Goal: Task Accomplishment & Management: Manage account settings

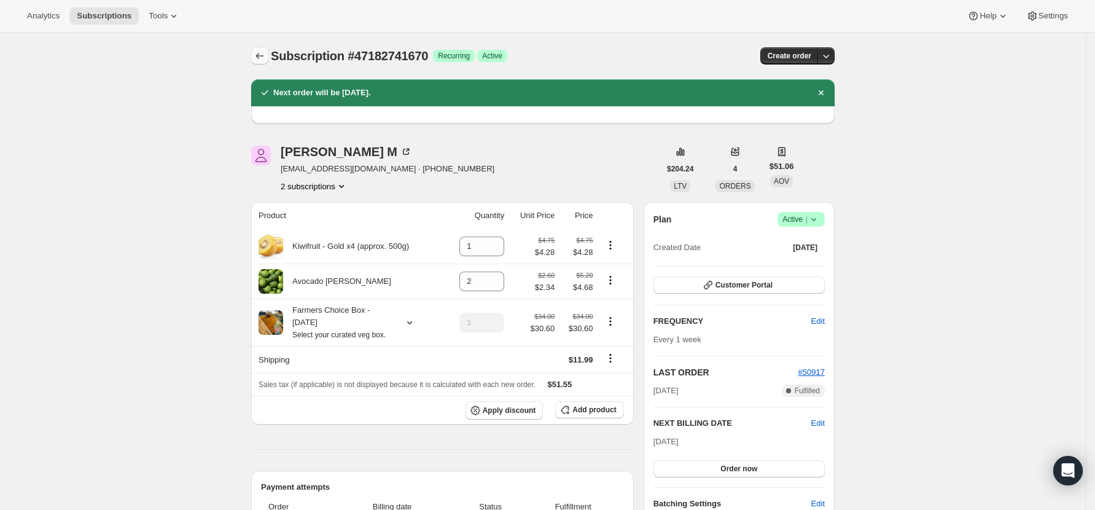
click at [262, 55] on icon "Subscriptions" at bounding box center [260, 56] width 12 height 12
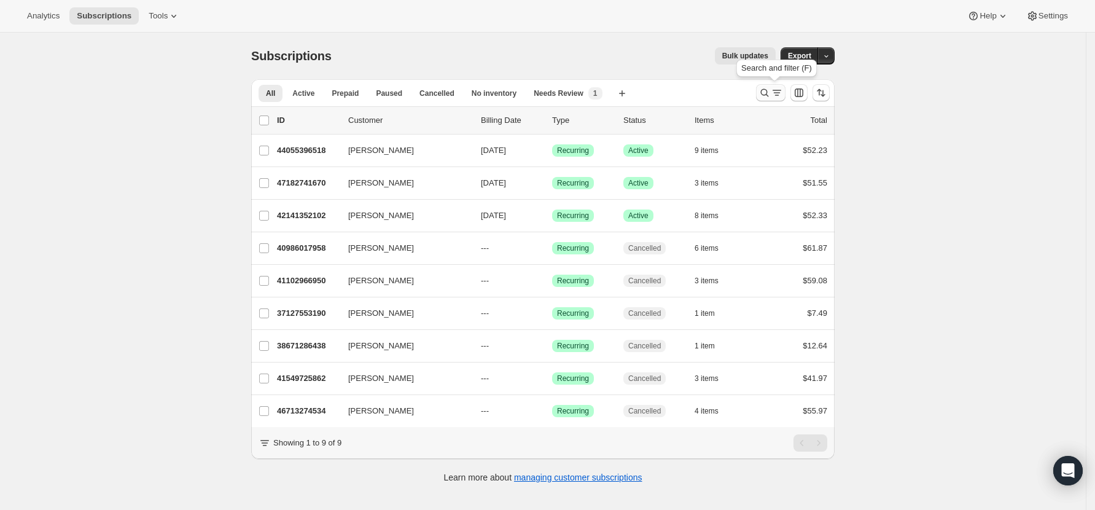
click at [765, 91] on icon "Search and filter results" at bounding box center [765, 93] width 8 height 8
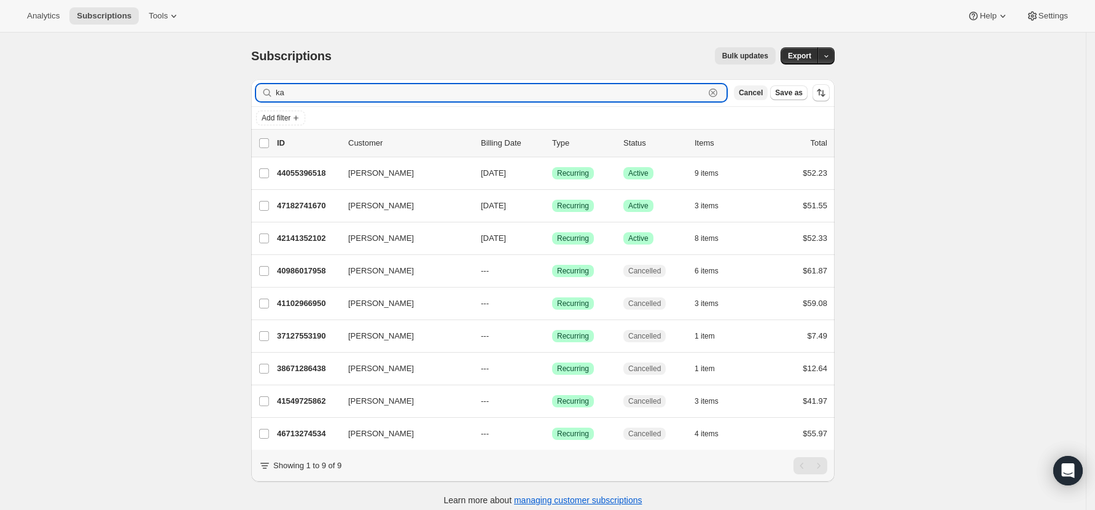
type input "k"
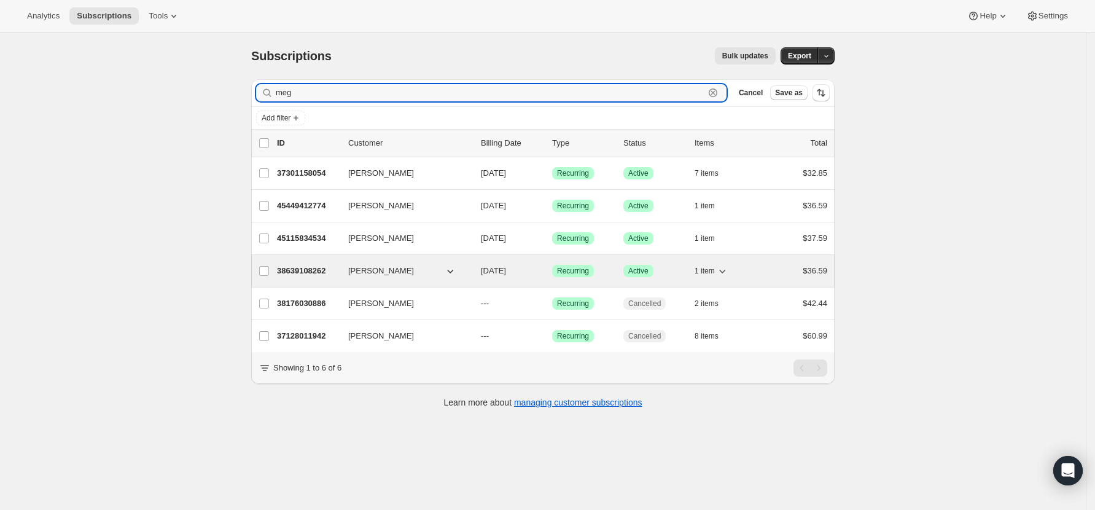
type input "meg"
click at [308, 269] on p "38639108262" at bounding box center [307, 271] width 61 height 12
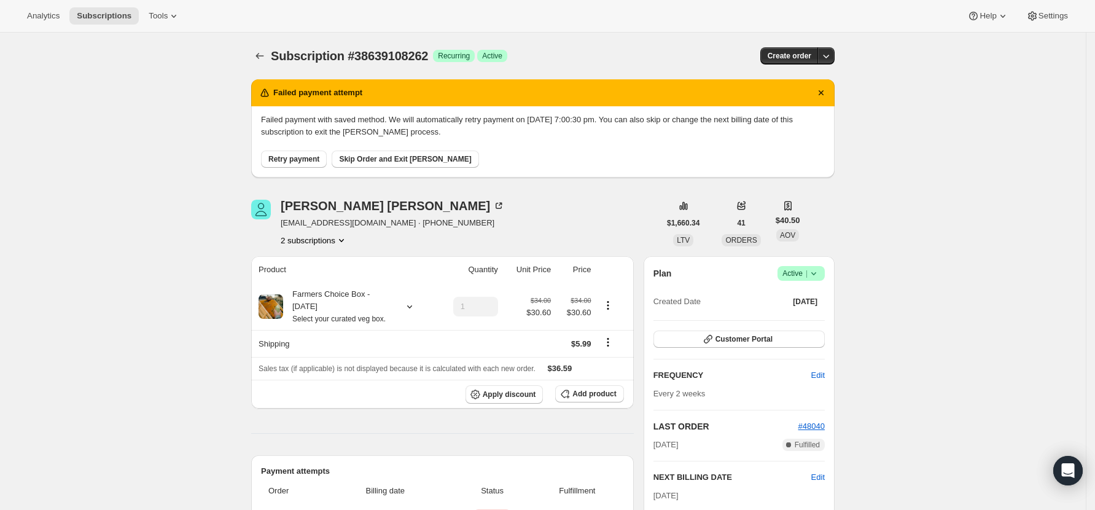
click at [323, 158] on button "Retry payment" at bounding box center [294, 158] width 66 height 17
drag, startPoint x: 376, startPoint y: 224, endPoint x: 281, endPoint y: 222, distance: 94.6
click at [281, 222] on div "Meg Whitlow megowhitlow@gmail.com · +64276989501 2 subscriptions" at bounding box center [455, 223] width 408 height 47
copy span "megowhitlow@gmail.com"
click at [369, 158] on span "Skip Order and Exit Dunning" at bounding box center [405, 159] width 132 height 10
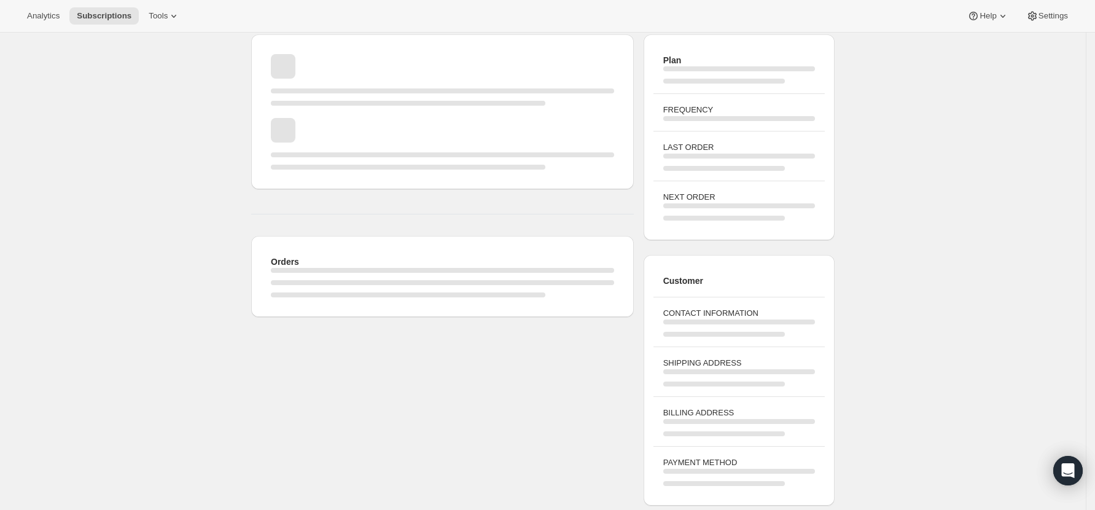
scroll to position [327, 0]
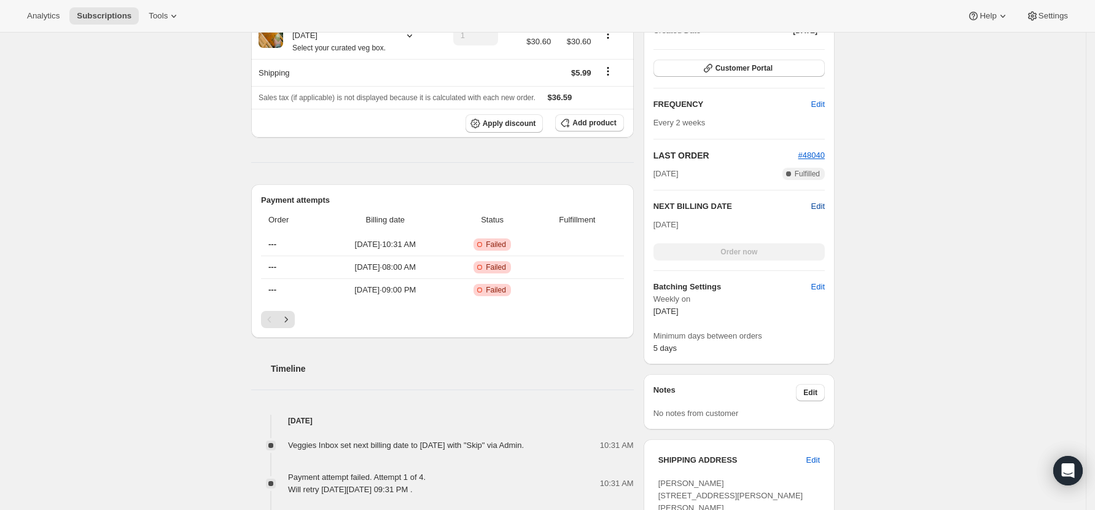
click at [825, 208] on span "Edit" at bounding box center [818, 206] width 14 height 12
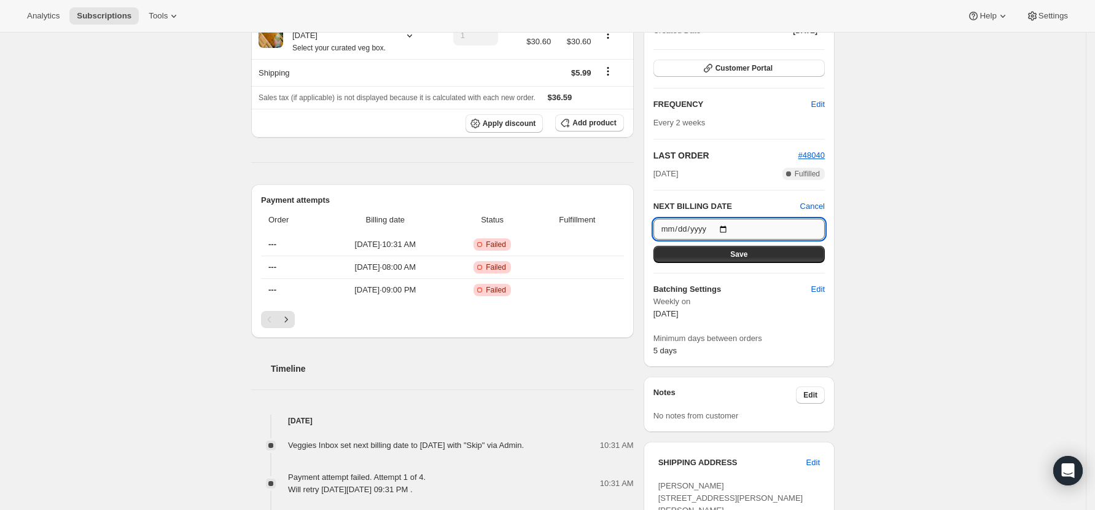
click at [731, 228] on input "2025-10-04" at bounding box center [738, 229] width 171 height 21
type input "2025-09-20"
click at [734, 259] on button "Save" at bounding box center [738, 254] width 171 height 17
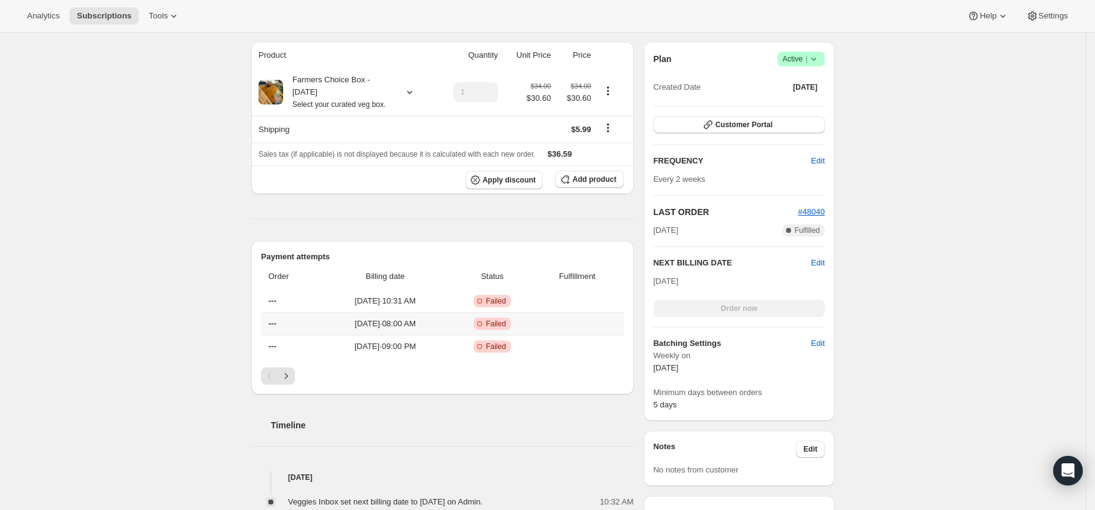
scroll to position [0, 0]
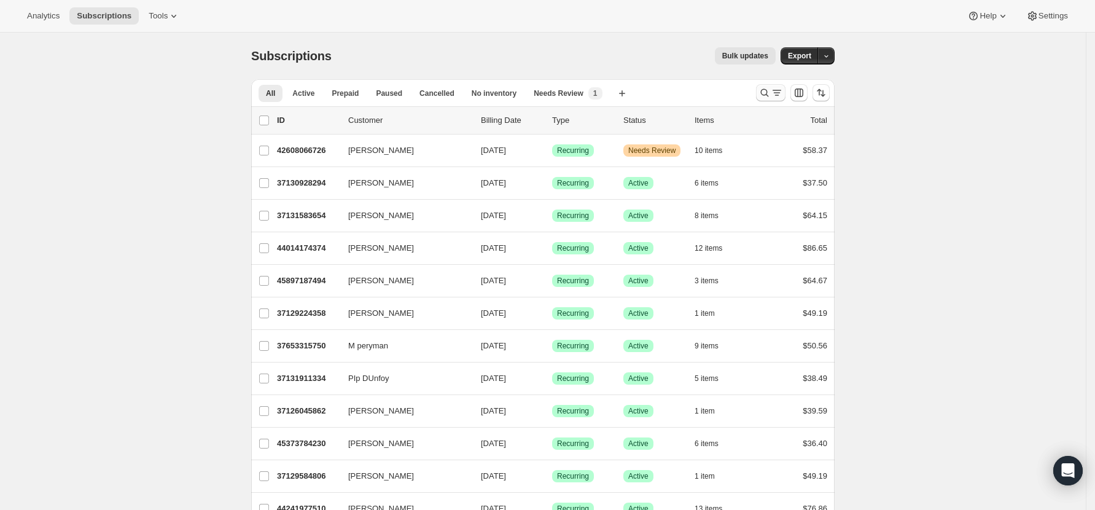
click at [767, 92] on icon "Search and filter results" at bounding box center [764, 93] width 12 height 12
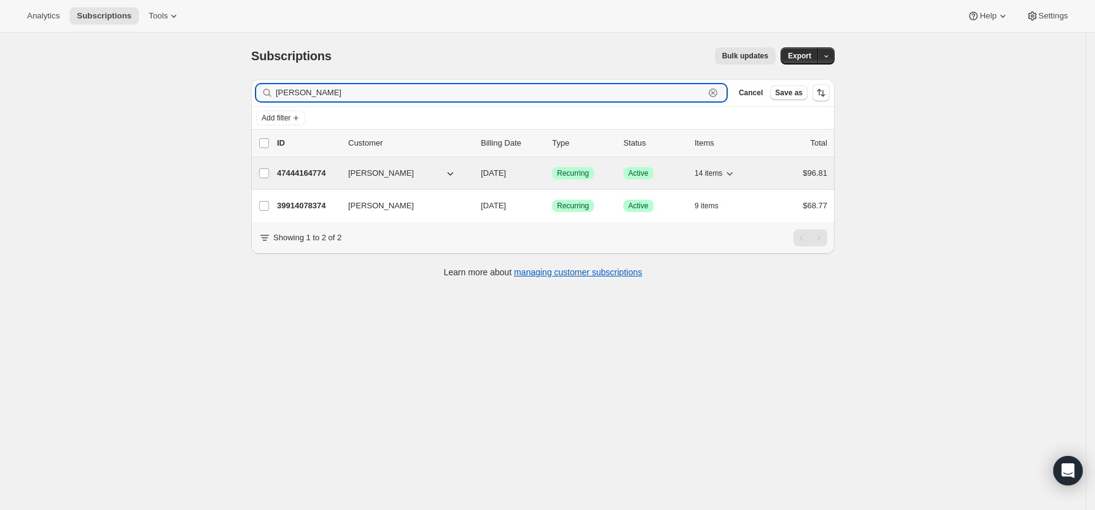
type input "[PERSON_NAME]"
click at [310, 171] on p "47444164774" at bounding box center [307, 173] width 61 height 12
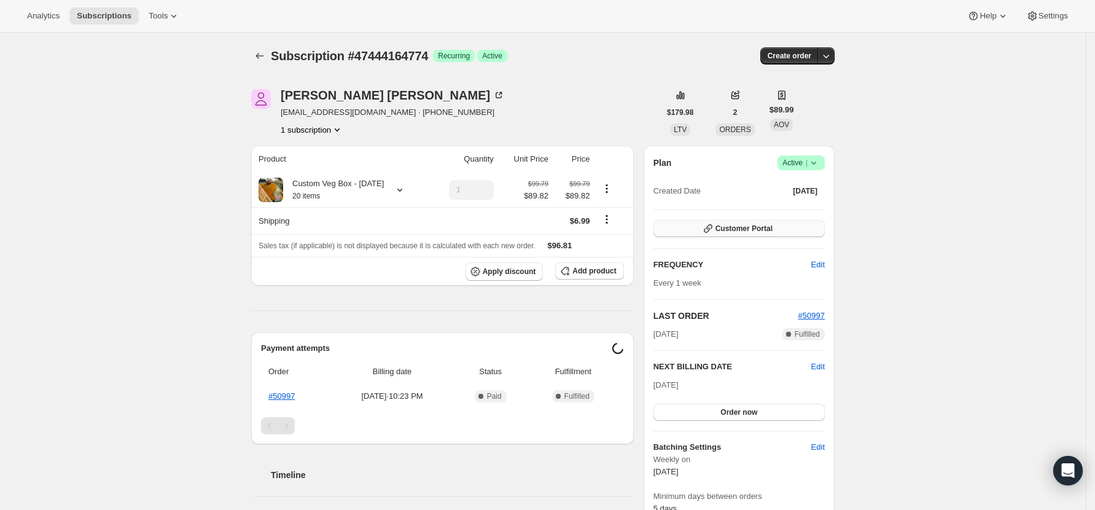
click at [762, 222] on button "Customer Portal" at bounding box center [738, 228] width 171 height 17
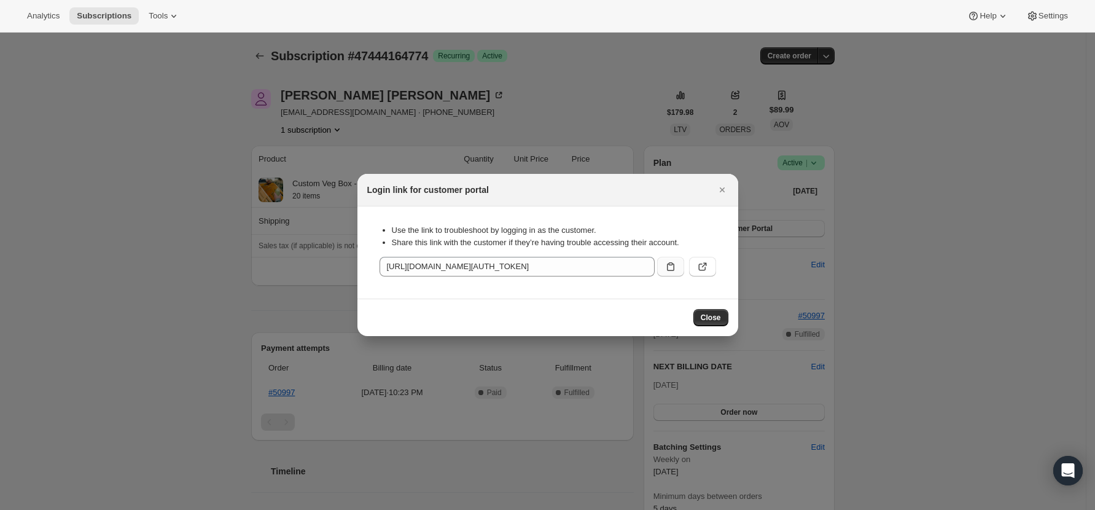
click at [669, 270] on icon ":rcb:" at bounding box center [670, 266] width 12 height 12
click at [714, 317] on span "Close" at bounding box center [711, 318] width 20 height 10
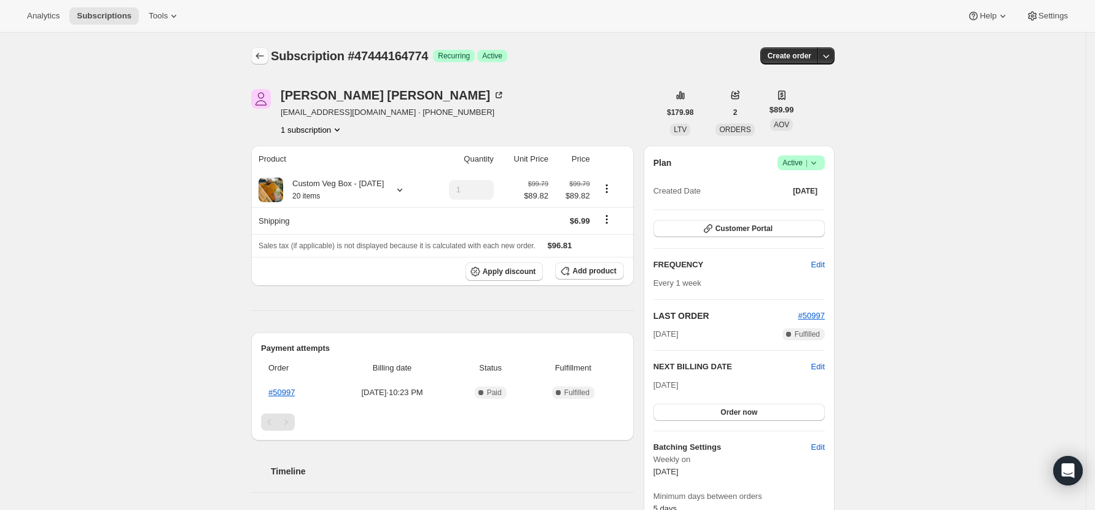
click at [257, 54] on button "Subscriptions" at bounding box center [259, 55] width 17 height 17
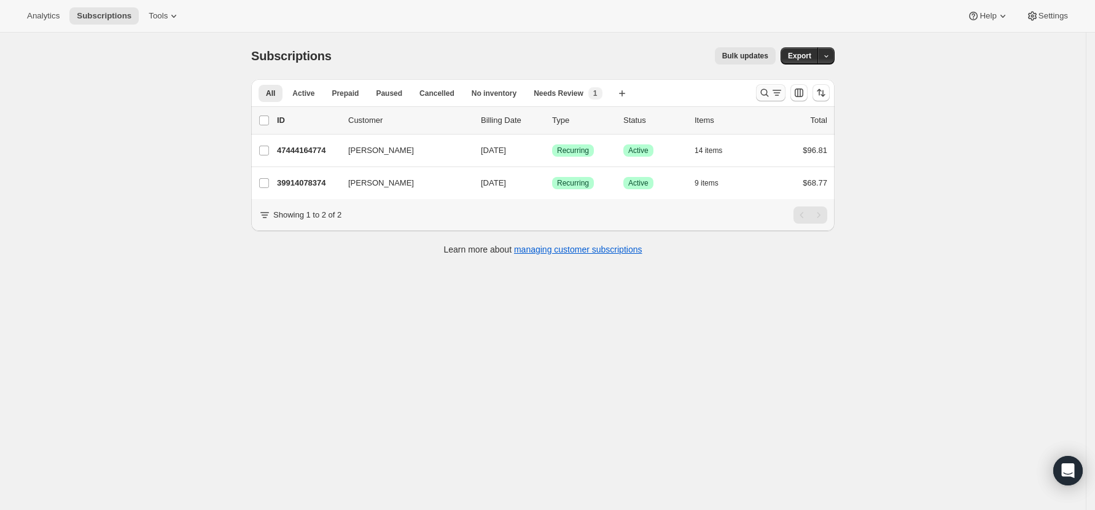
click at [765, 91] on icon "Search and filter results" at bounding box center [765, 93] width 8 height 8
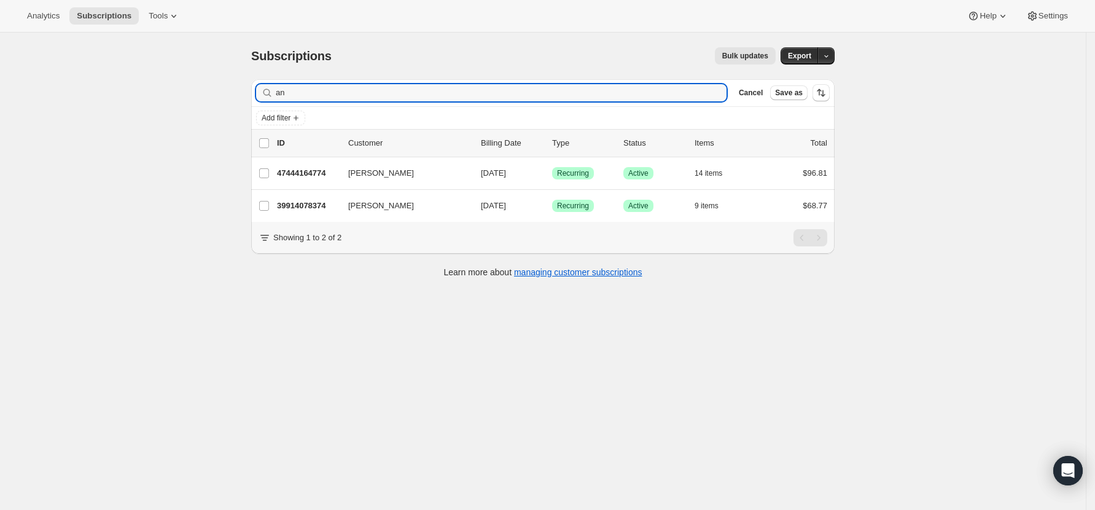
type input "a"
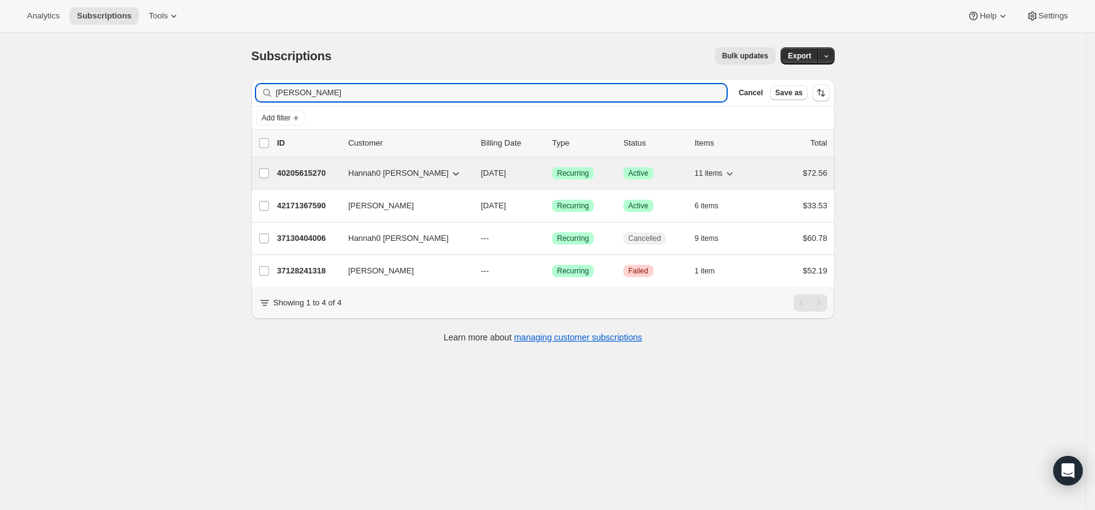
type input "[PERSON_NAME]"
click at [300, 171] on p "40205615270" at bounding box center [307, 173] width 61 height 12
